Goal: Task Accomplishment & Management: Manage account settings

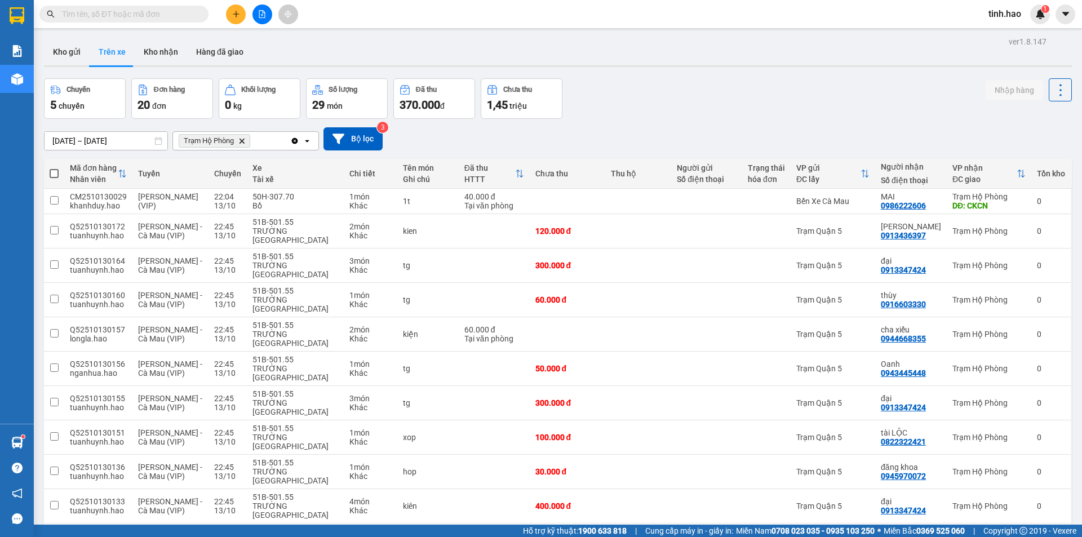
scroll to position [227, 0]
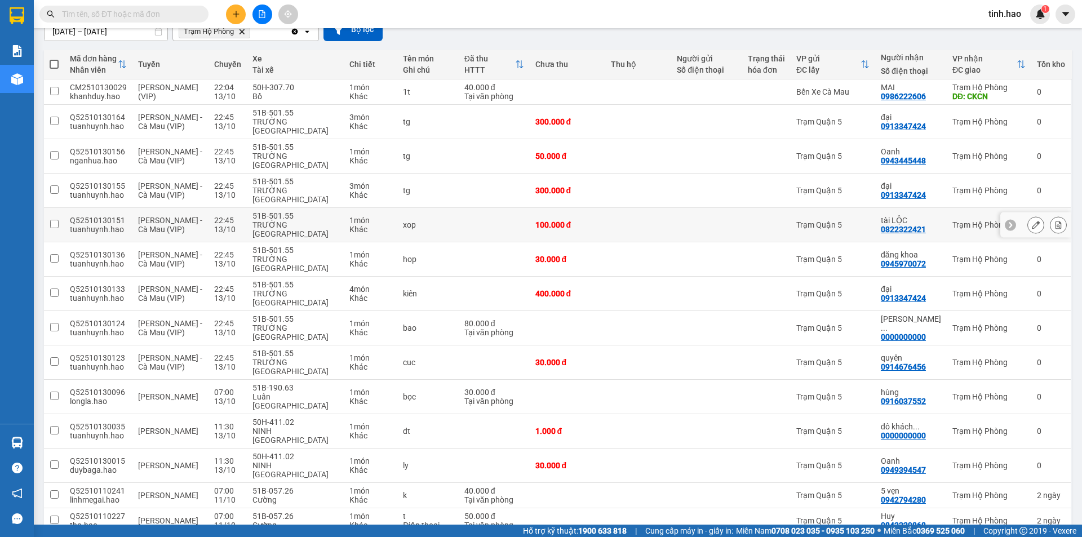
scroll to position [116, 0]
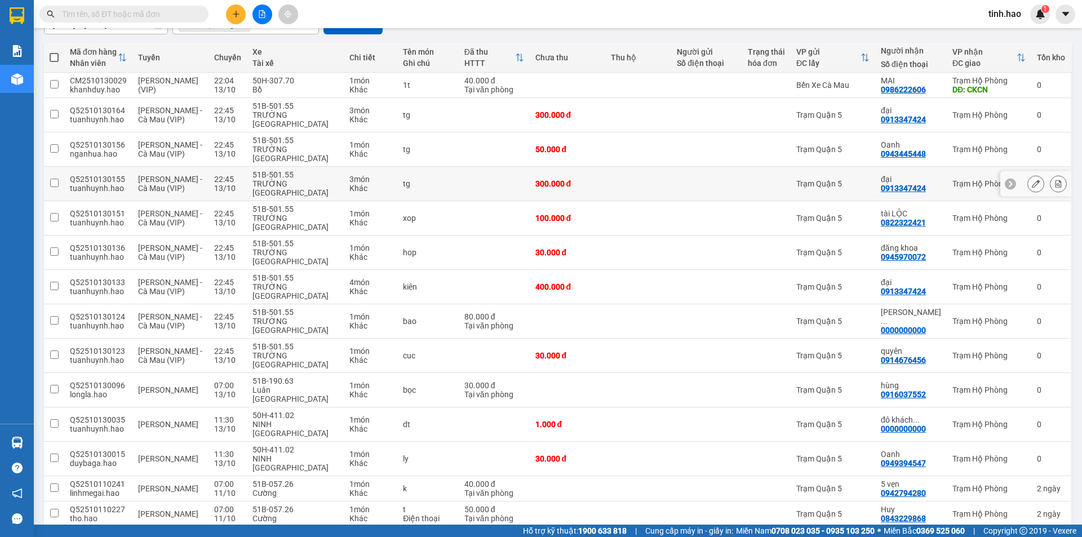
click at [630, 167] on td at bounding box center [638, 184] width 66 height 34
checkbox input "true"
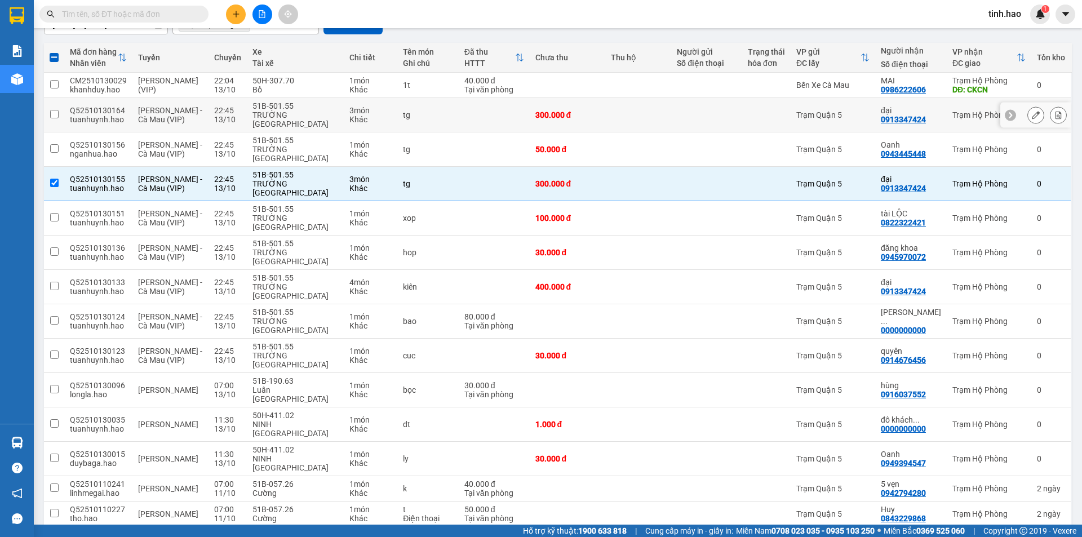
click at [634, 111] on td at bounding box center [638, 115] width 66 height 34
checkbox input "true"
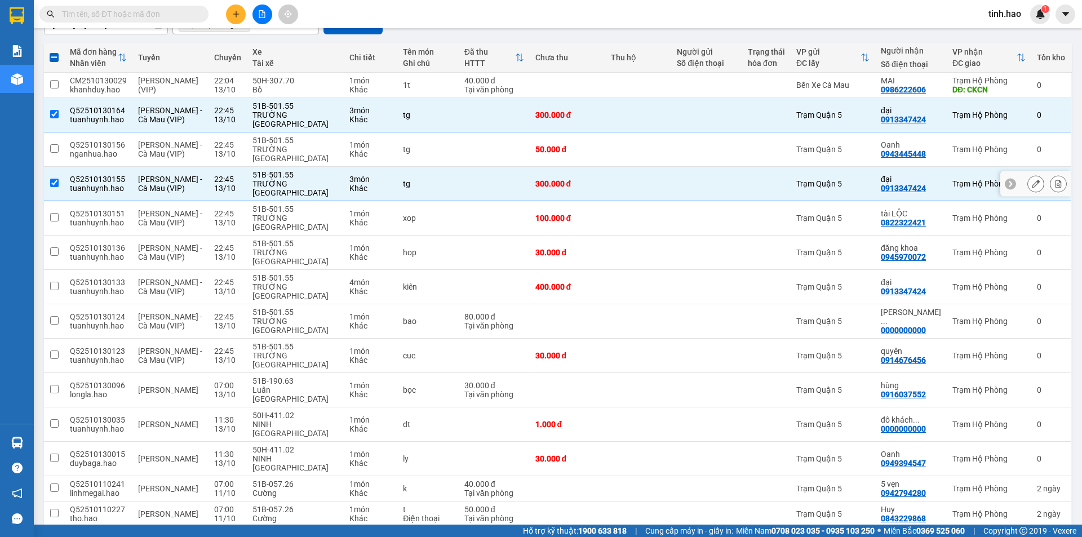
click at [1032, 180] on icon at bounding box center [1036, 184] width 8 height 8
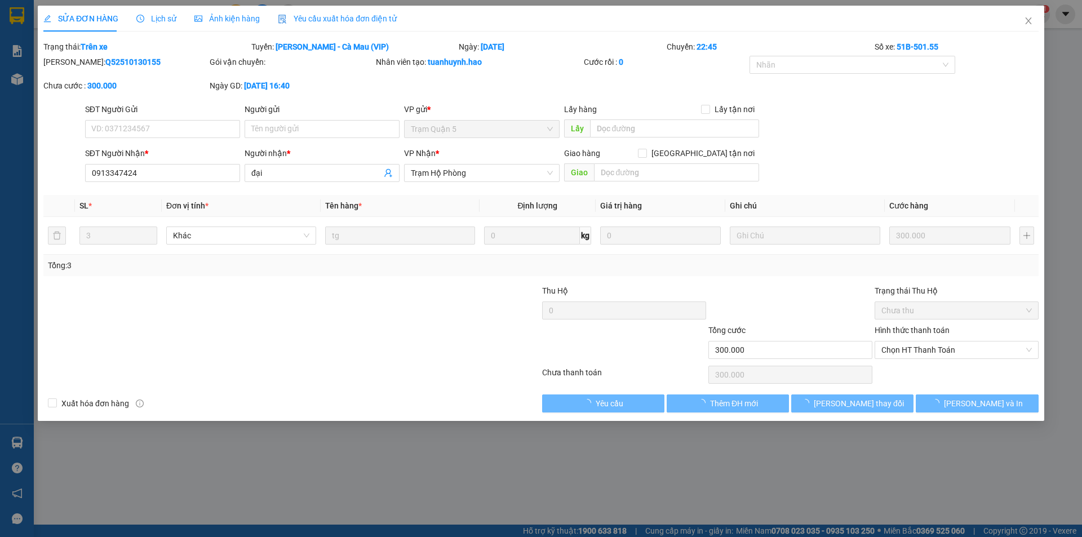
type input "0913347424"
type input "đại"
type input "300.000"
click at [212, 19] on span "Ảnh kiện hàng" at bounding box center [226, 18] width 65 height 9
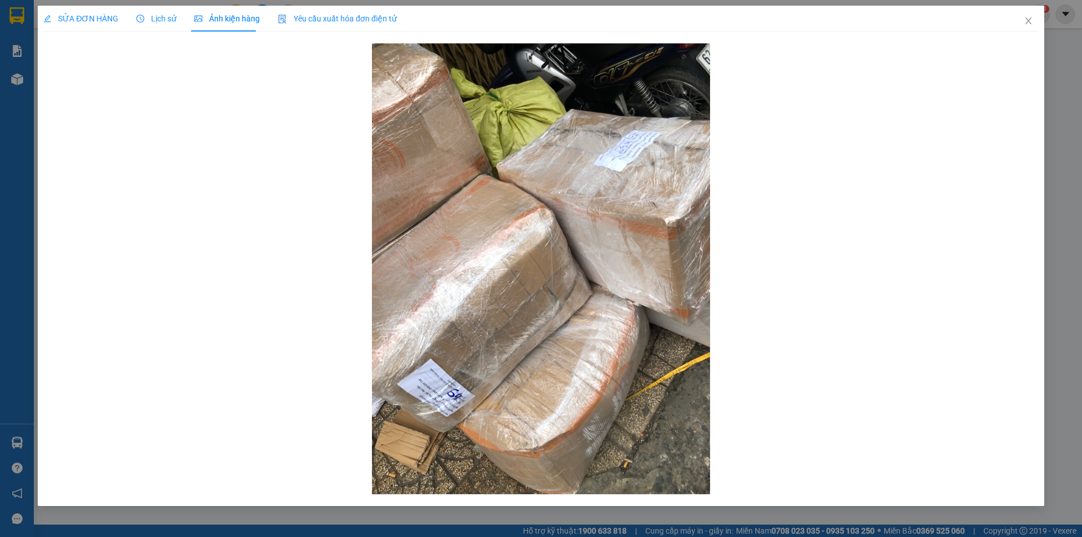
click at [160, 20] on span "Lịch sử" at bounding box center [156, 18] width 40 height 9
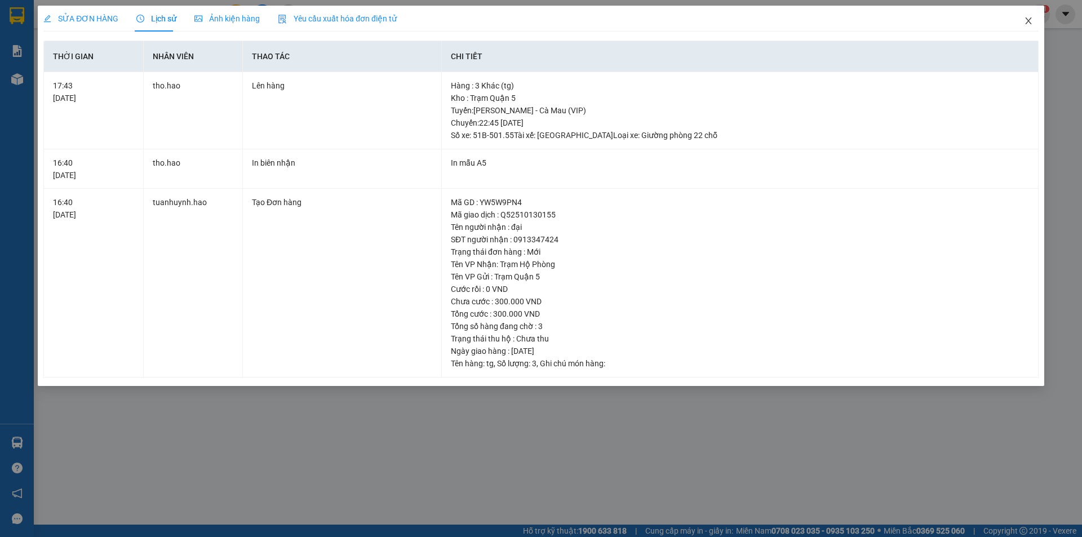
click at [1025, 22] on icon "close" at bounding box center [1028, 20] width 9 height 9
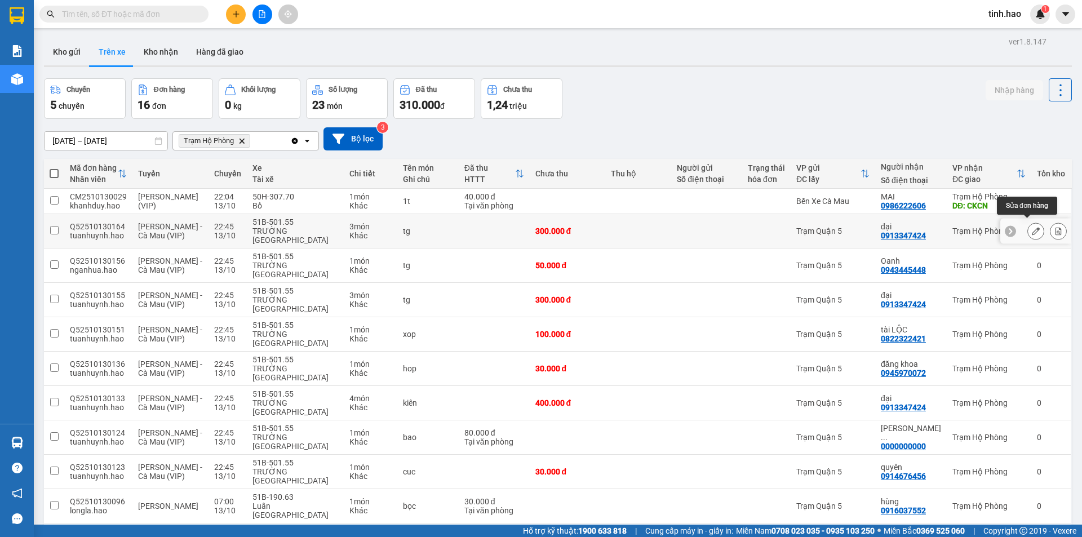
click at [1033, 227] on button at bounding box center [1036, 232] width 16 height 20
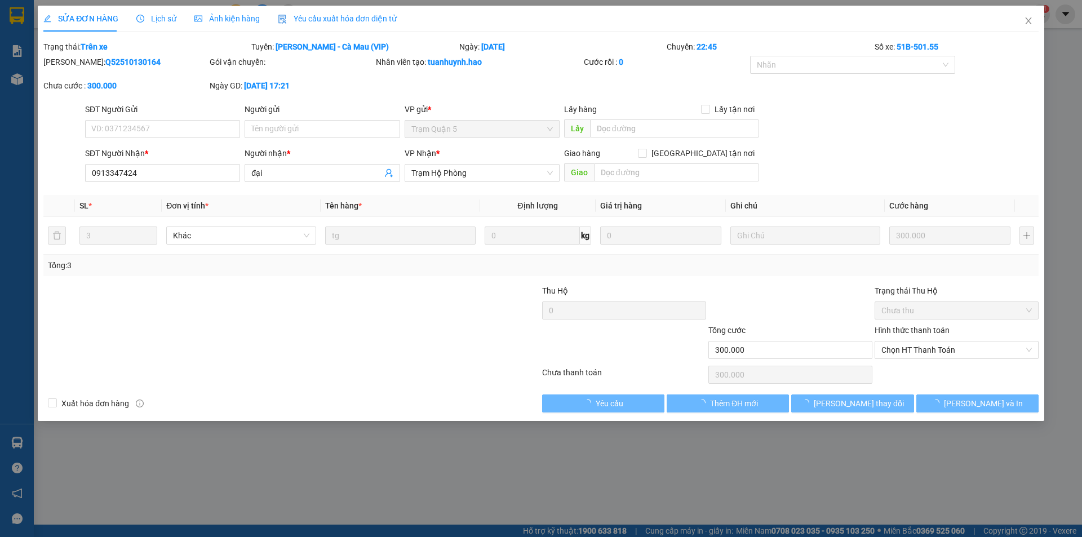
type input "0913347424"
type input "đại"
type input "300.000"
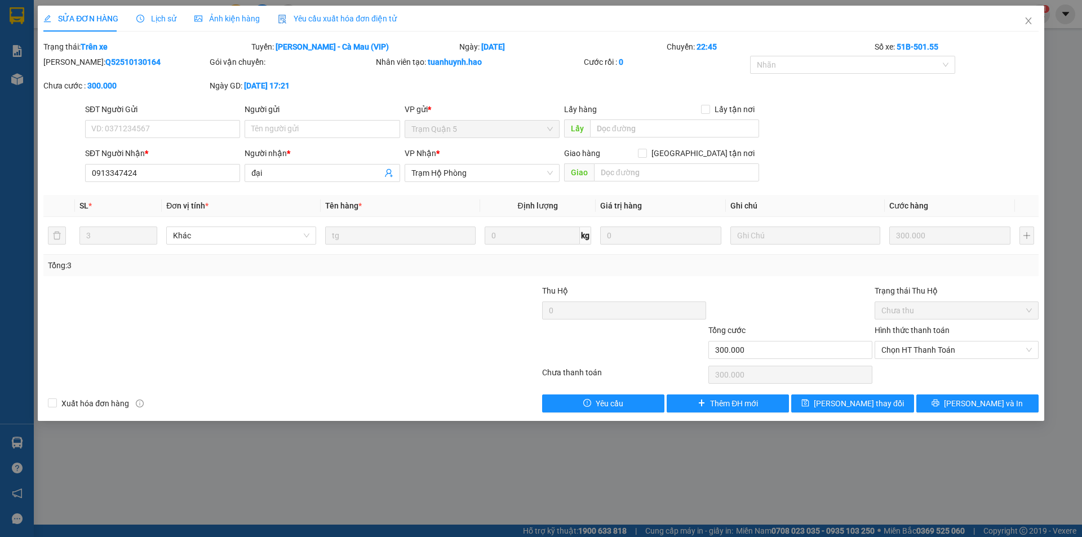
click at [247, 24] on div "Ảnh kiện hàng" at bounding box center [226, 18] width 65 height 12
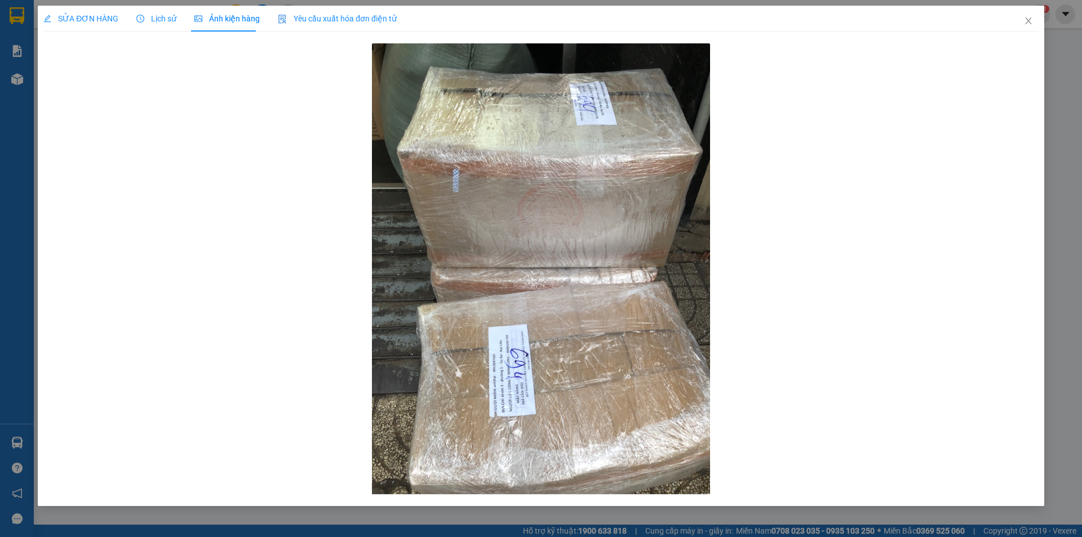
click at [170, 17] on span "Lịch sử" at bounding box center [156, 18] width 40 height 9
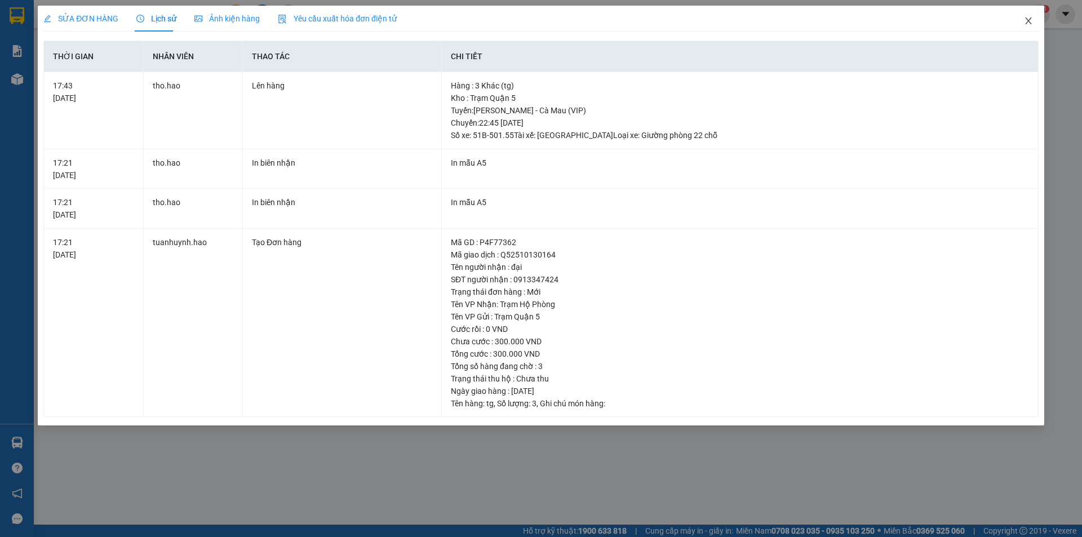
click at [1028, 21] on icon "close" at bounding box center [1028, 20] width 9 height 9
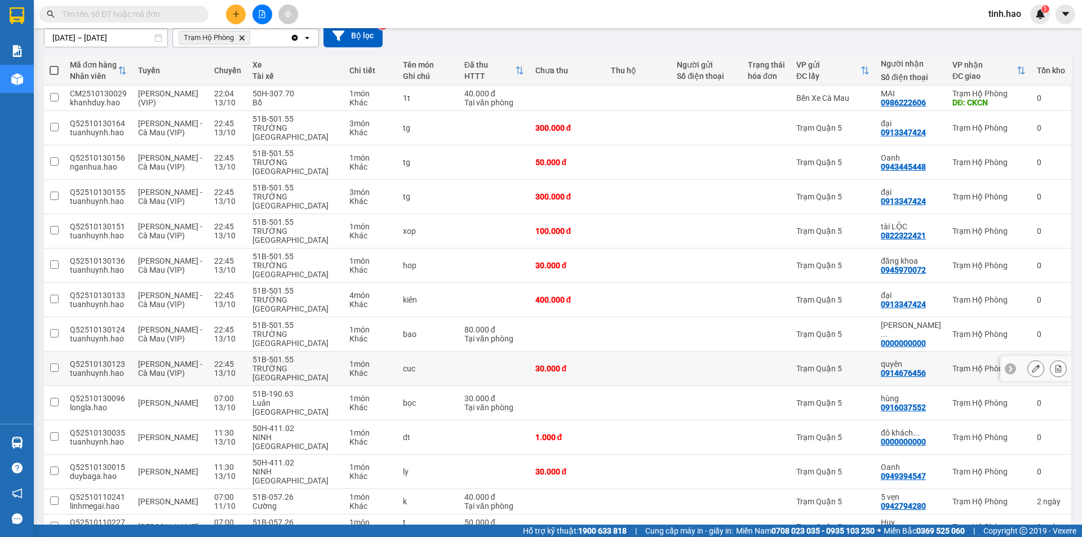
scroll to position [113, 0]
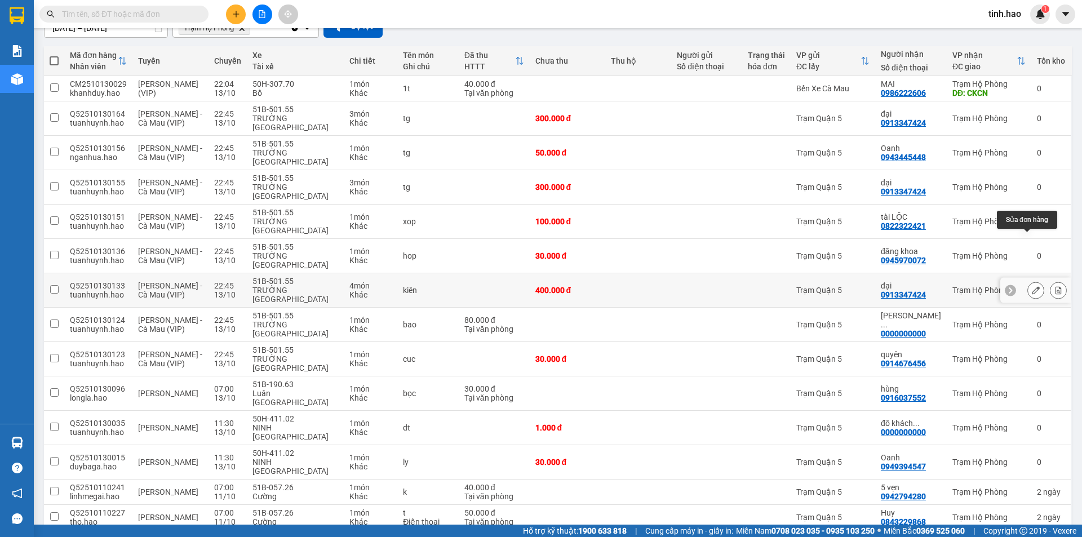
click at [1032, 286] on icon at bounding box center [1036, 290] width 8 height 8
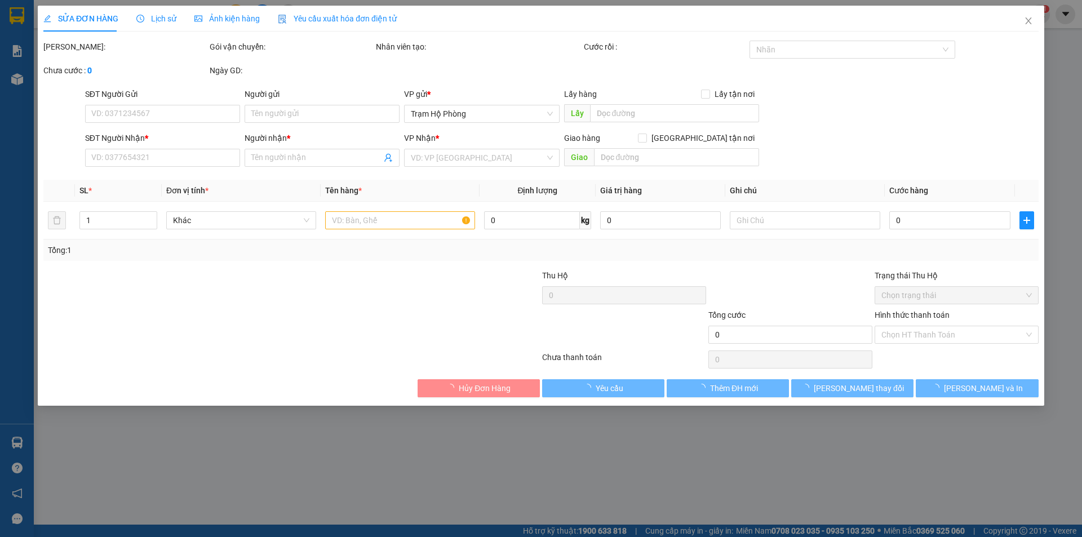
type input "0913347424"
type input "đại"
type input "400.000"
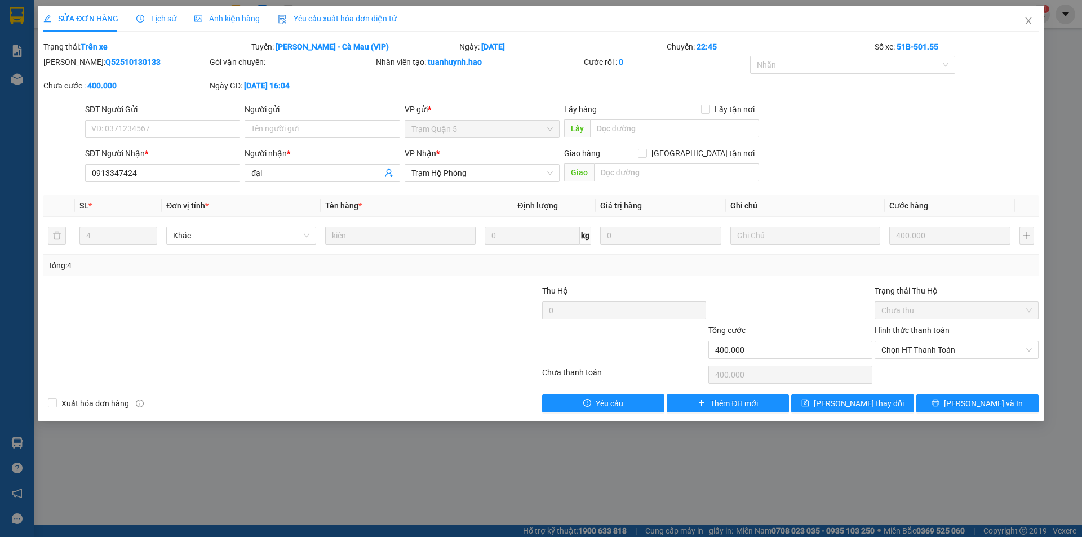
click at [222, 10] on div "Ảnh kiện hàng" at bounding box center [226, 19] width 65 height 26
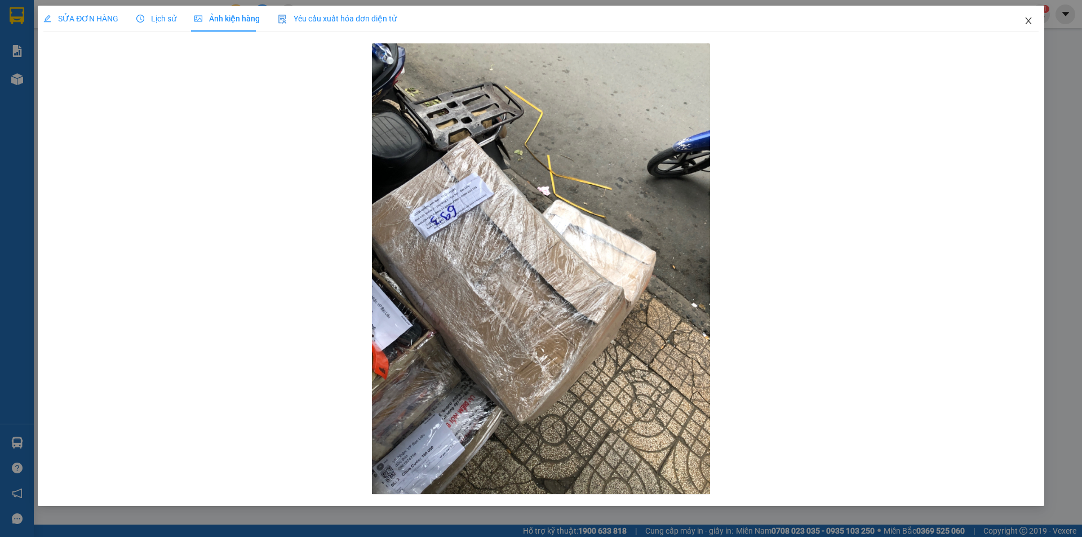
click at [1027, 24] on icon "close" at bounding box center [1028, 20] width 9 height 9
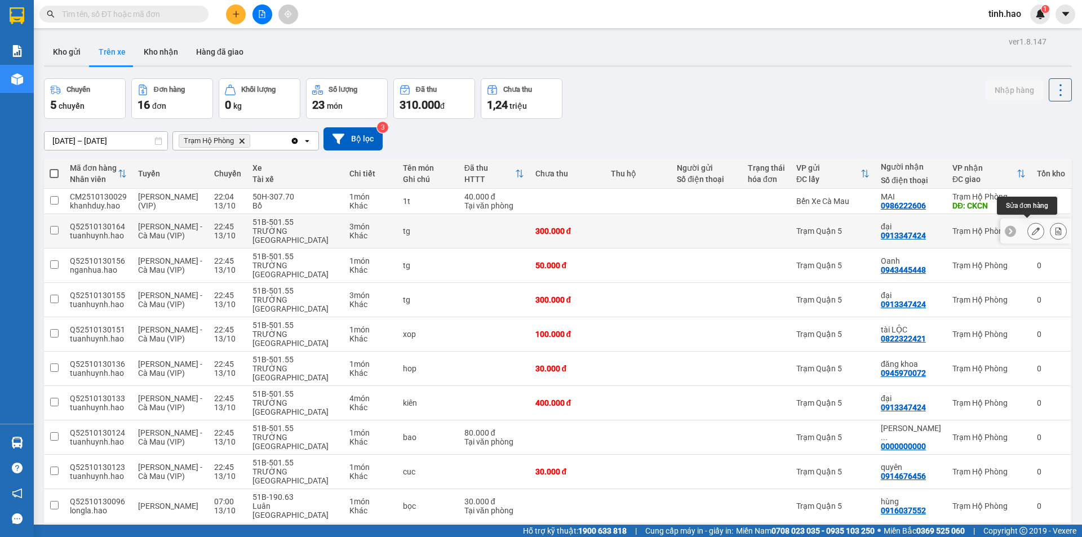
click at [1028, 227] on button at bounding box center [1036, 232] width 16 height 20
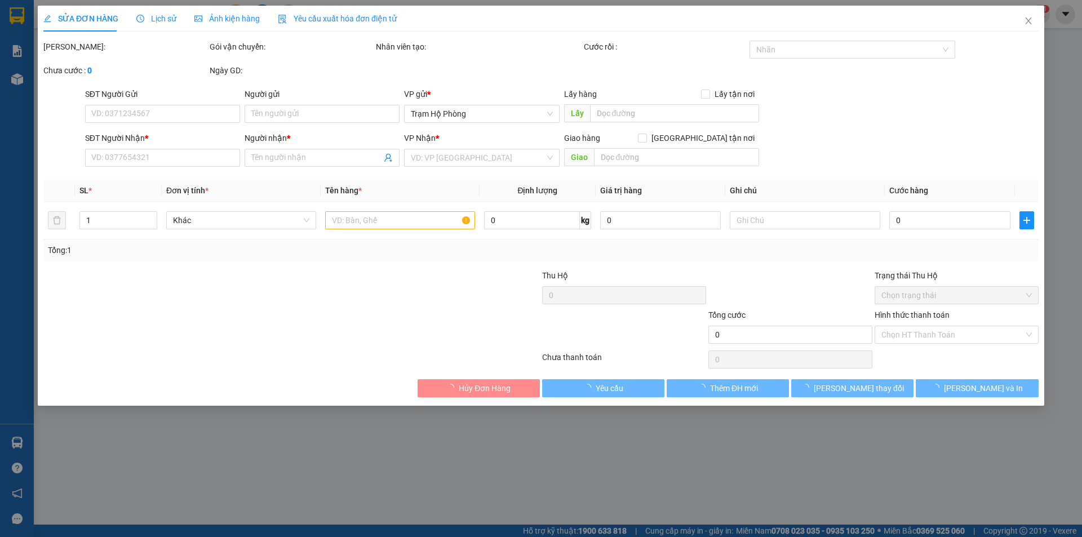
type input "0913347424"
type input "đại"
type input "300.000"
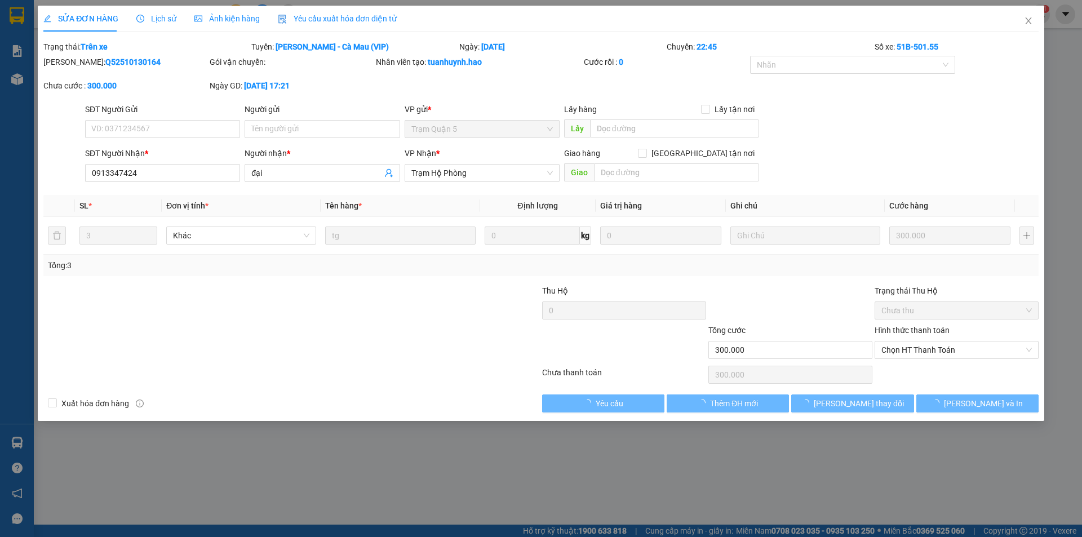
click at [229, 19] on span "Ảnh kiện hàng" at bounding box center [226, 18] width 65 height 9
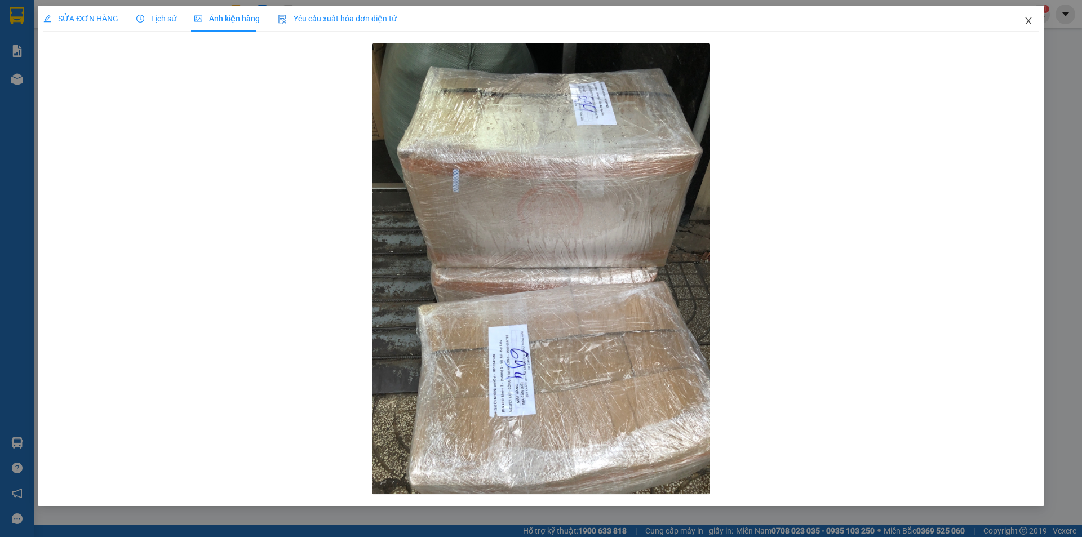
click at [1028, 20] on icon "close" at bounding box center [1028, 20] width 6 height 7
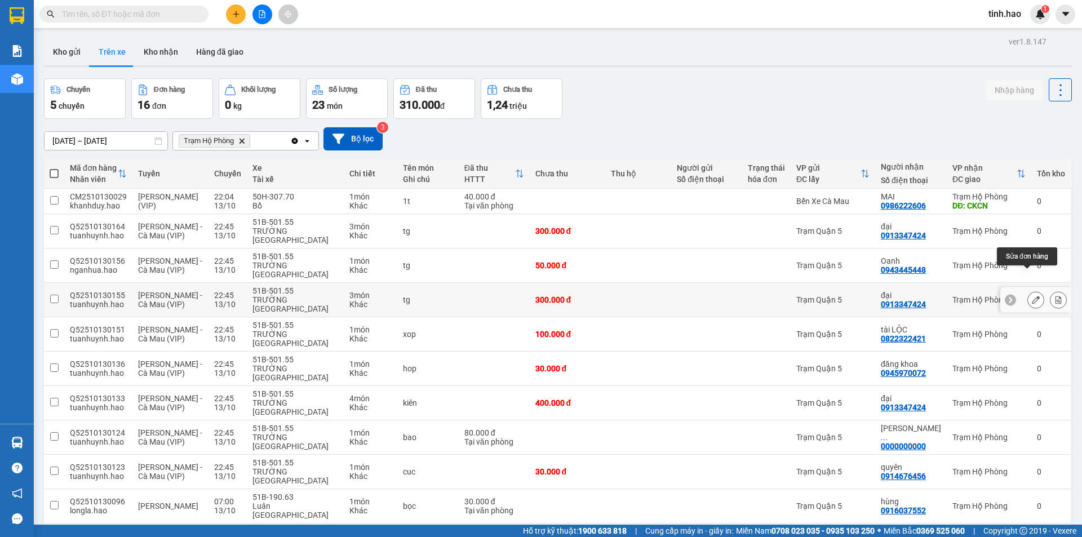
click at [1028, 291] on div at bounding box center [1036, 299] width 17 height 17
click at [1032, 290] on button at bounding box center [1036, 300] width 16 height 20
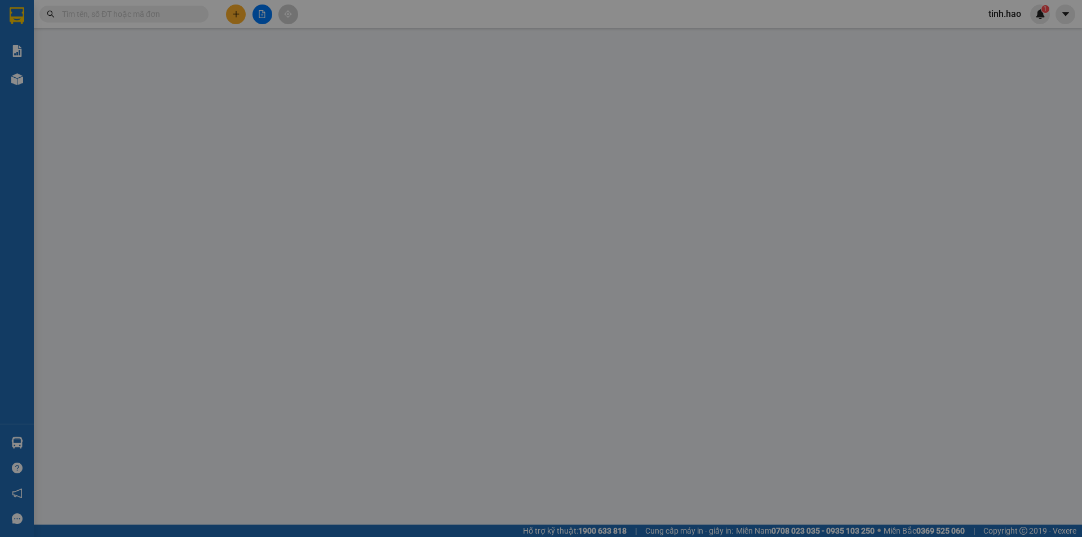
type input "0913347424"
type input "đại"
type input "300.000"
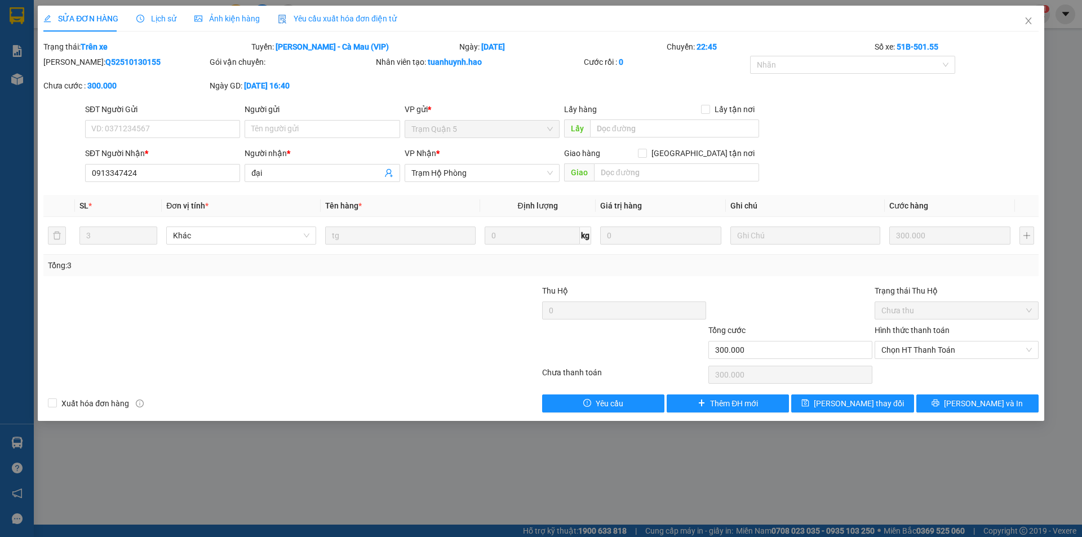
click at [234, 19] on span "Ảnh kiện hàng" at bounding box center [226, 18] width 65 height 9
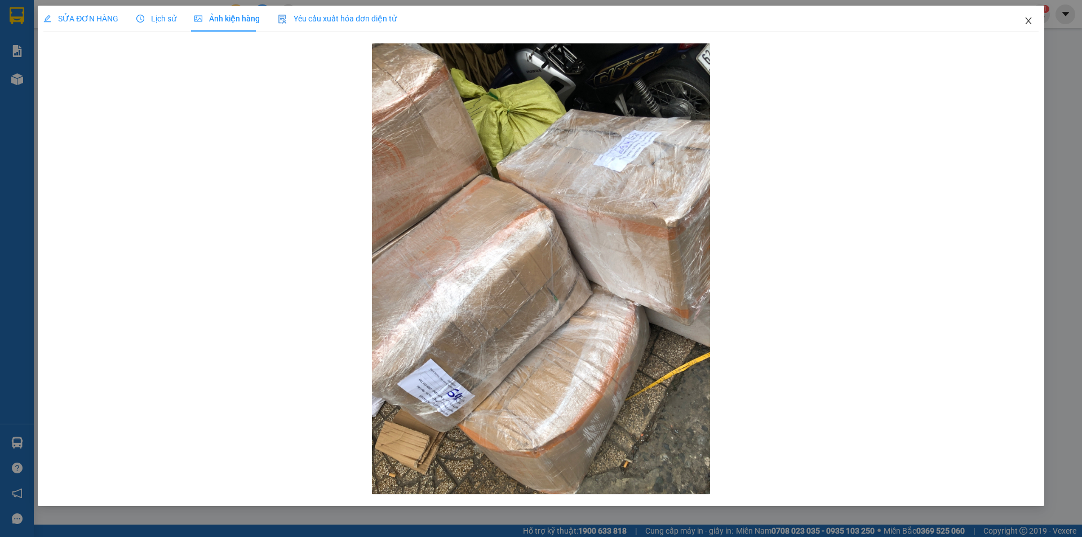
click at [1025, 23] on icon "close" at bounding box center [1028, 20] width 9 height 9
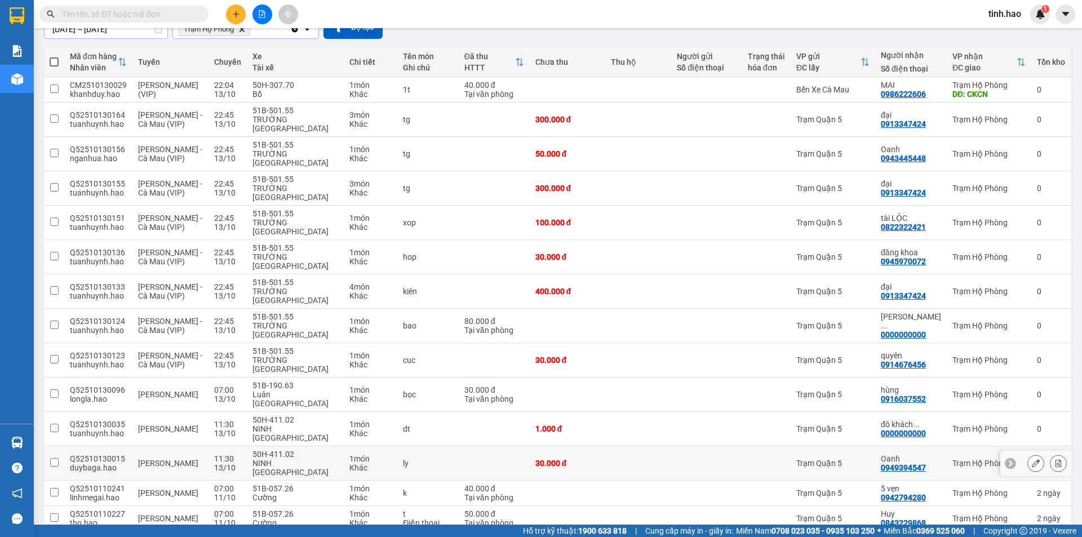
scroll to position [113, 0]
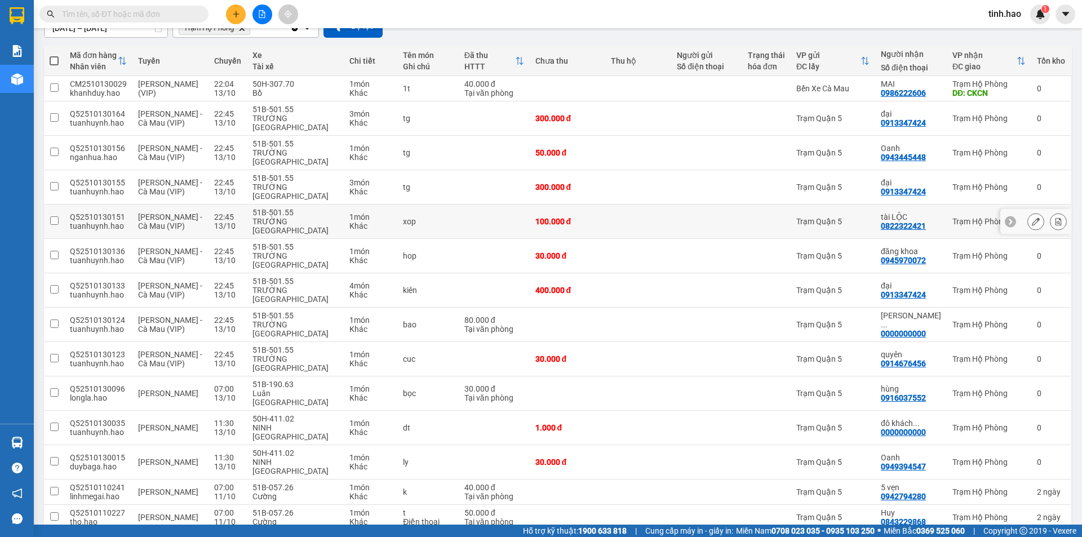
click at [640, 205] on td at bounding box center [638, 222] width 66 height 34
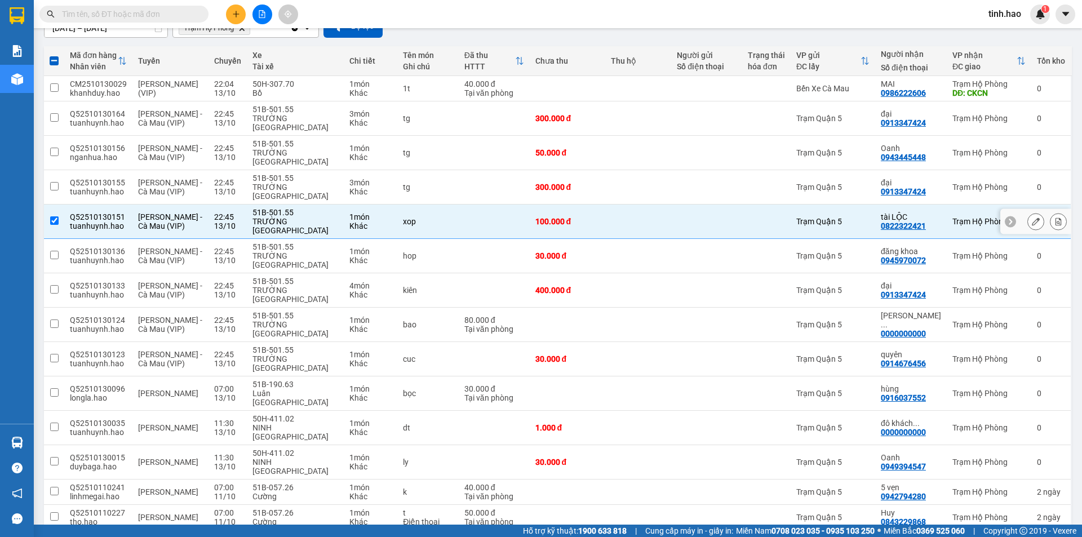
click at [654, 205] on td at bounding box center [638, 222] width 66 height 34
checkbox input "false"
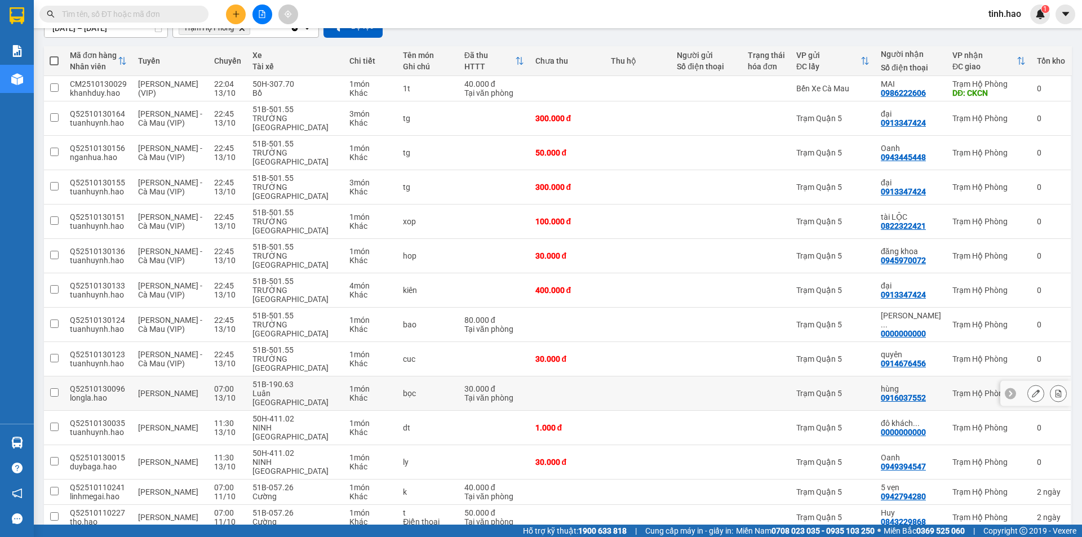
click at [1032, 389] on icon at bounding box center [1036, 393] width 8 height 8
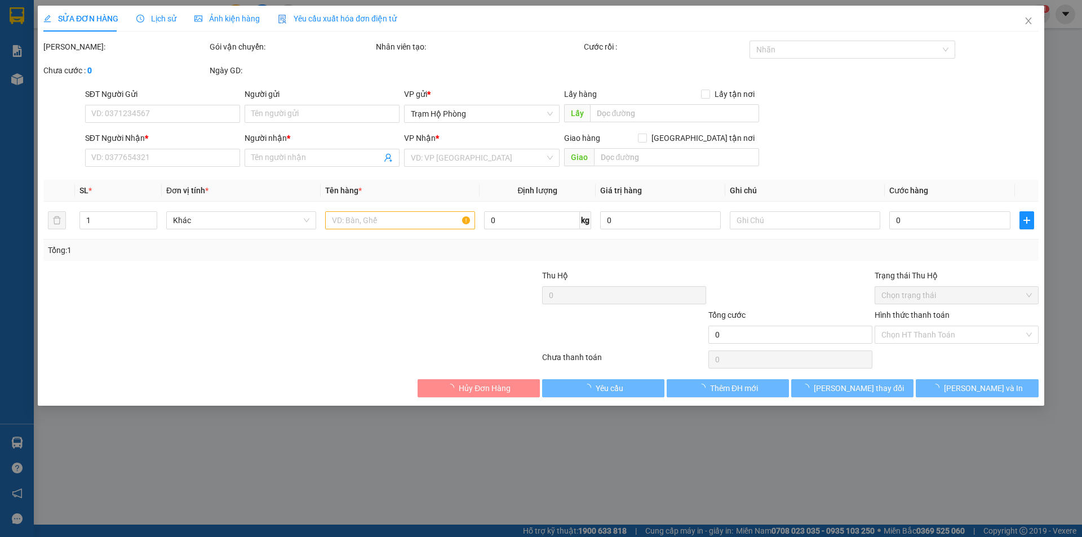
type input "0916037552"
type input "hùng"
type input "30.000"
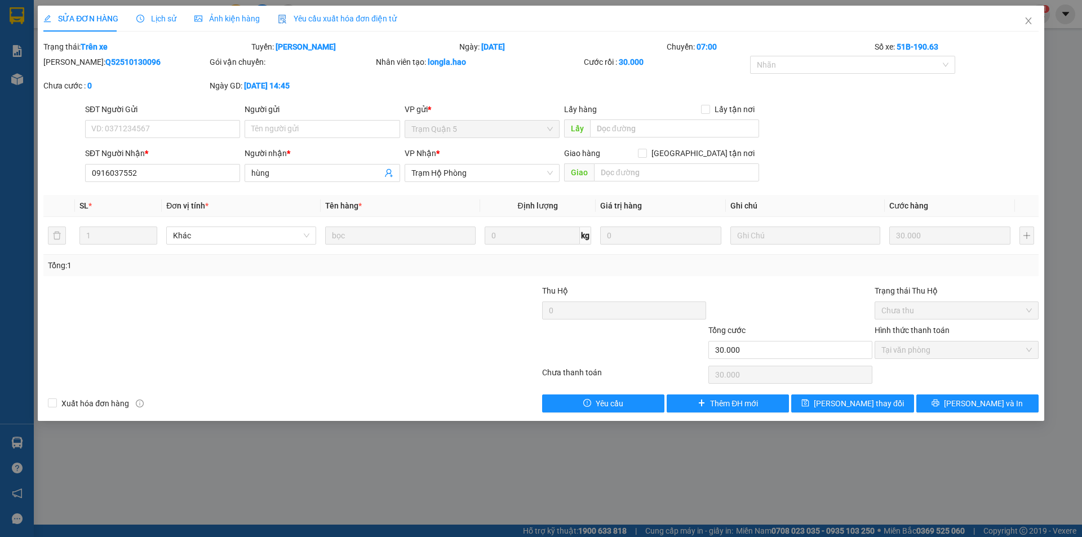
click at [216, 22] on span "Ảnh kiện hàng" at bounding box center [226, 18] width 65 height 9
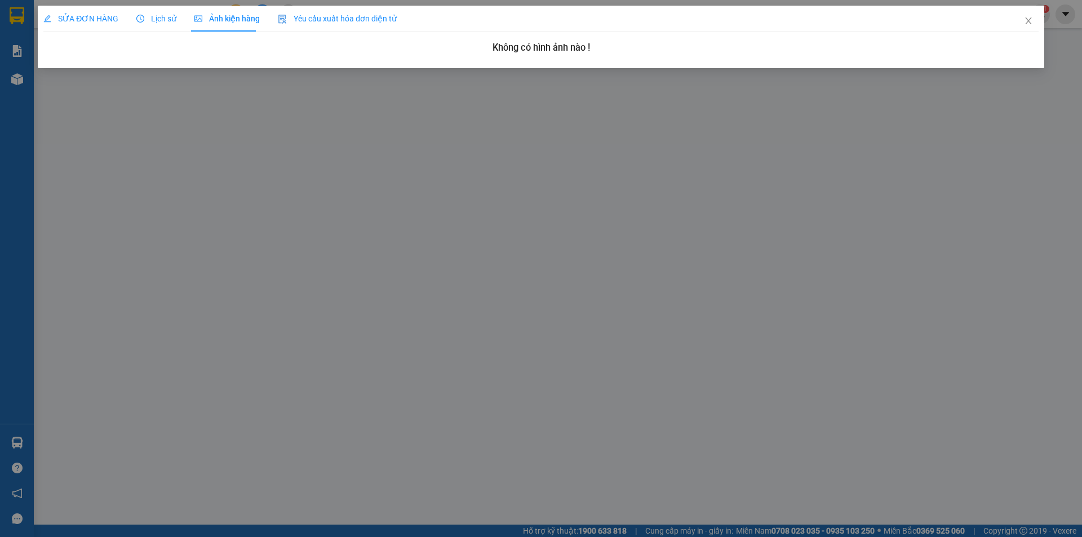
click at [170, 20] on span "Lịch sử" at bounding box center [156, 18] width 40 height 9
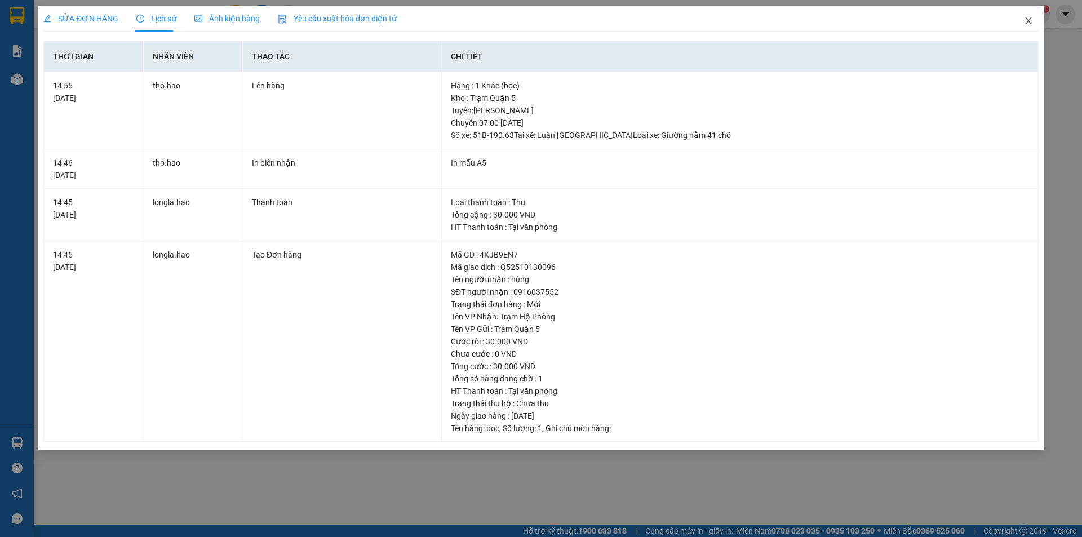
click at [1033, 23] on span "Close" at bounding box center [1029, 22] width 32 height 32
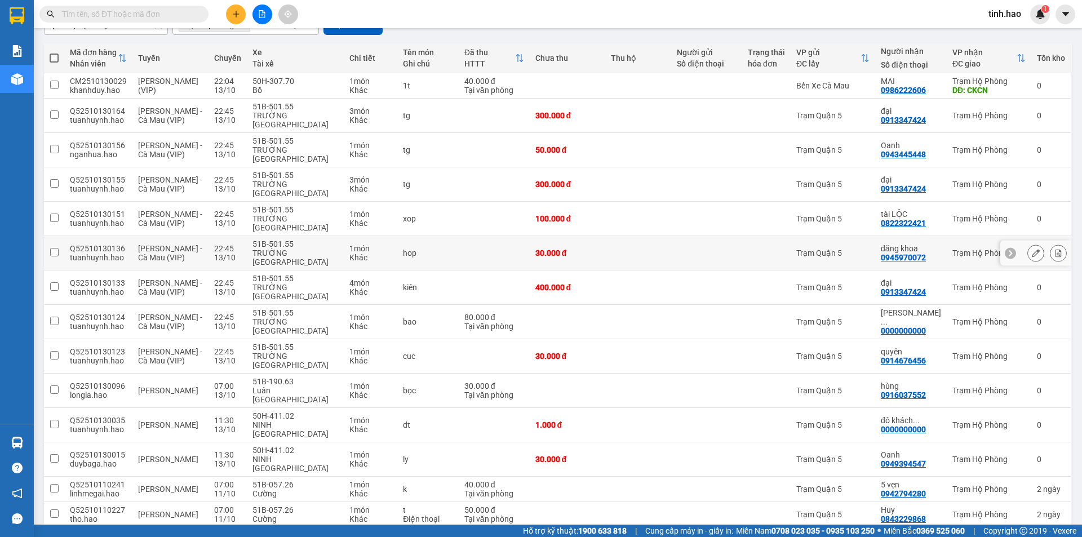
scroll to position [116, 0]
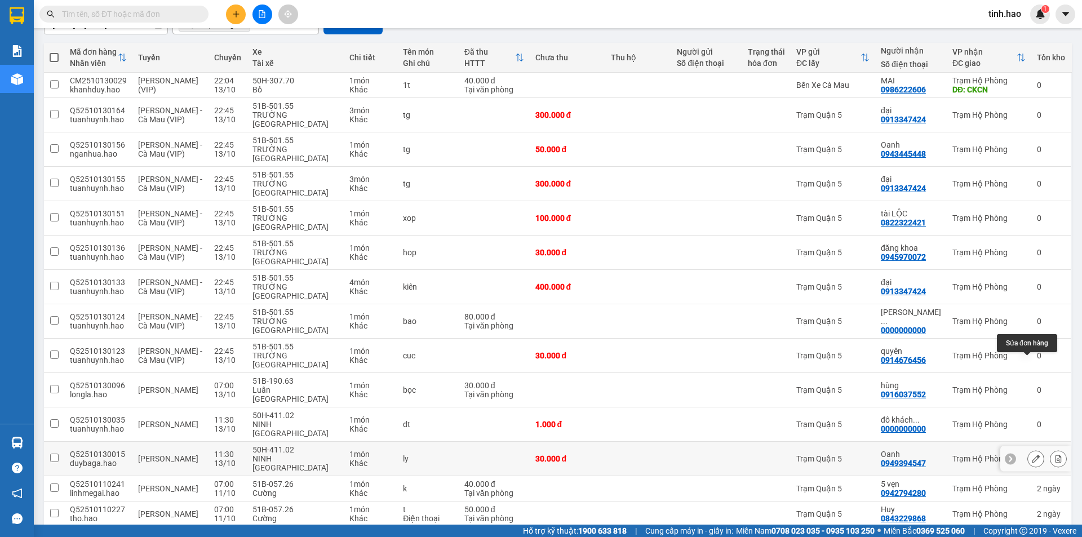
click at [1029, 449] on button at bounding box center [1036, 459] width 16 height 20
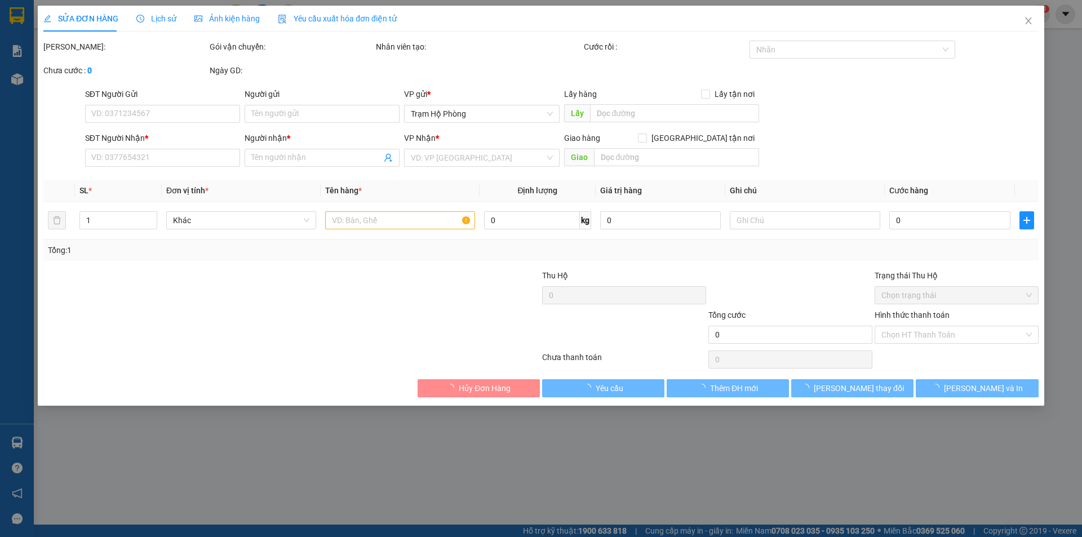
type input "0949394547"
type input "Oanh"
type input "30.000"
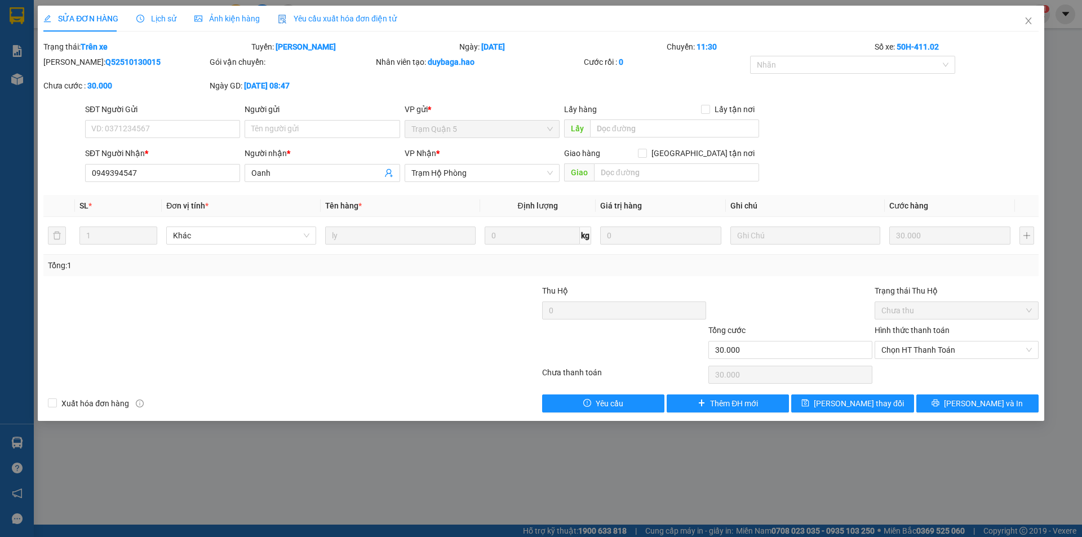
click at [216, 19] on span "Ảnh kiện hàng" at bounding box center [226, 18] width 65 height 9
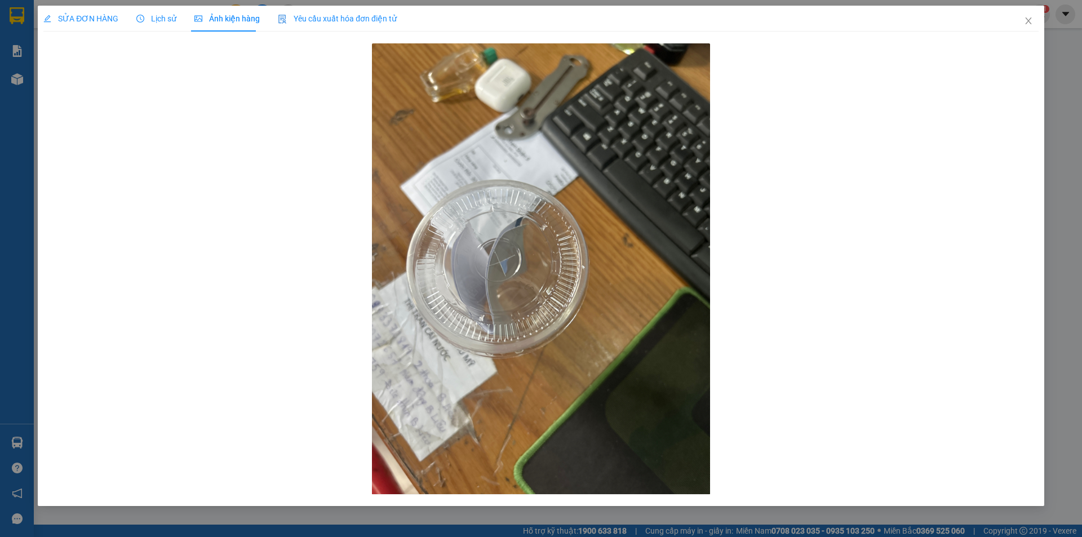
click at [90, 14] on span "SỬA ĐƠN HÀNG" at bounding box center [80, 18] width 75 height 9
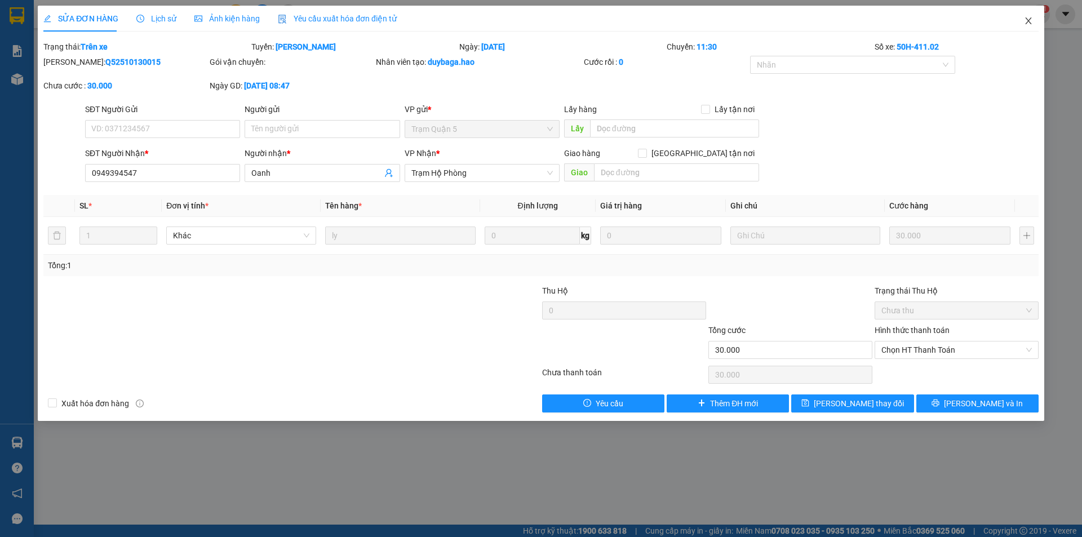
click at [1024, 23] on icon "close" at bounding box center [1028, 20] width 9 height 9
